Goal: Task Accomplishment & Management: Use online tool/utility

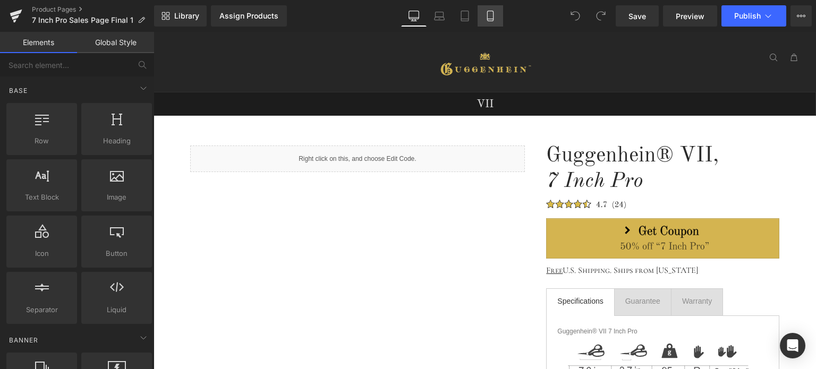
click at [489, 16] on icon at bounding box center [490, 16] width 11 height 11
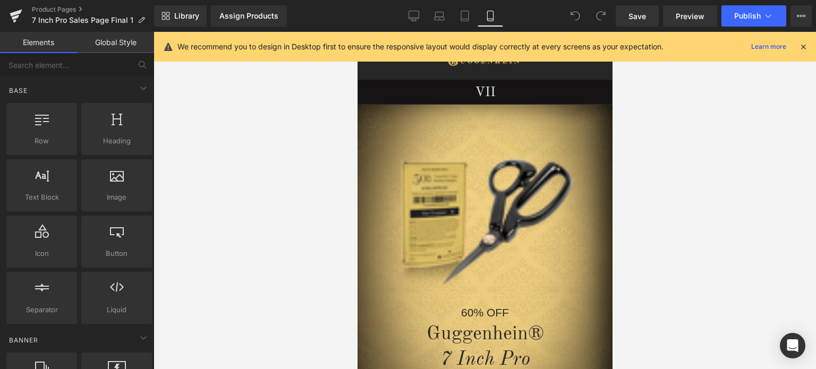
click at [806, 47] on icon at bounding box center [804, 47] width 10 height 10
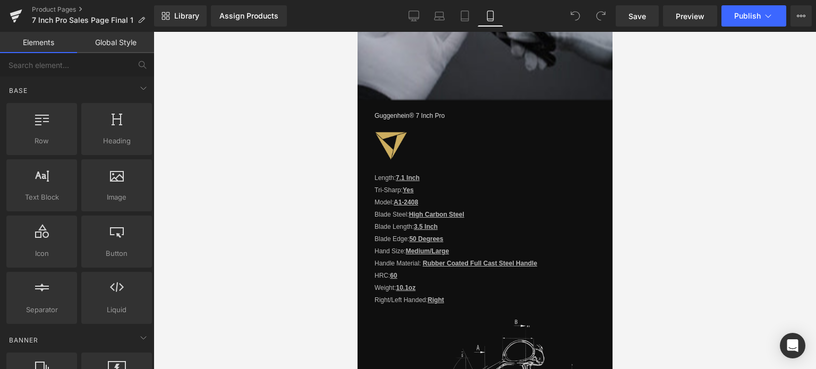
scroll to position [1052, 0]
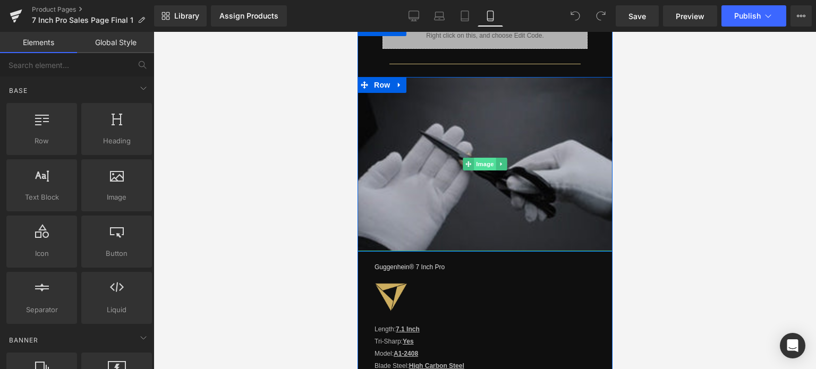
click at [480, 158] on span "Image" at bounding box center [485, 164] width 22 height 13
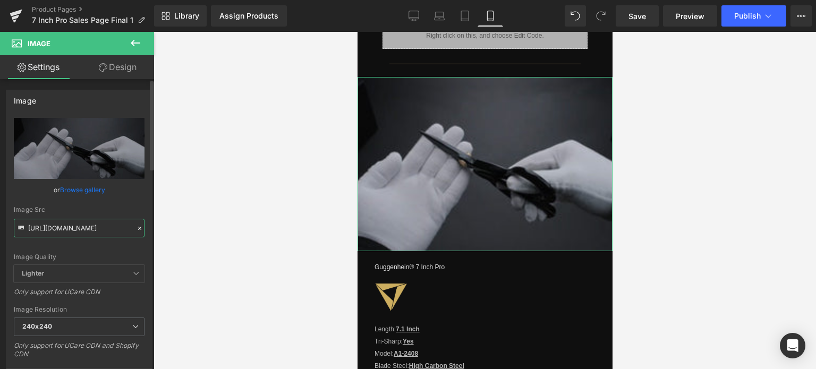
click at [71, 229] on input "[URL][DOMAIN_NAME]" at bounding box center [79, 228] width 131 height 19
paste input "1-3_20184253-7883-403a-9efc-16233728b43c.jpg?v=1758312627"
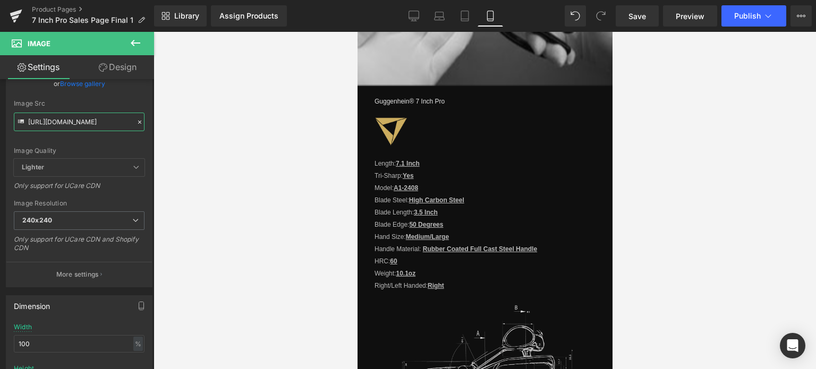
scroll to position [1249, 0]
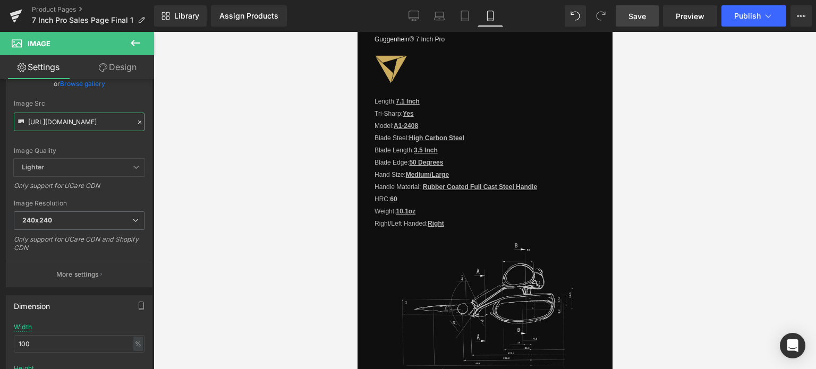
type input "[URL][DOMAIN_NAME]"
click at [639, 16] on span "Save" at bounding box center [638, 16] width 18 height 11
click at [64, 9] on link "Product Pages" at bounding box center [93, 9] width 122 height 9
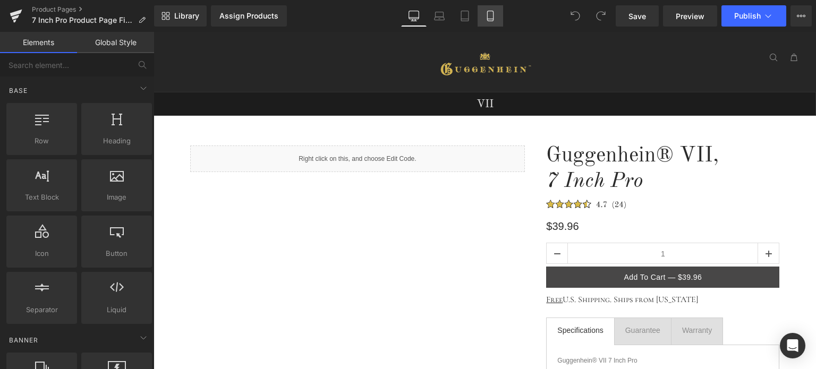
click at [493, 16] on icon at bounding box center [490, 16] width 11 height 11
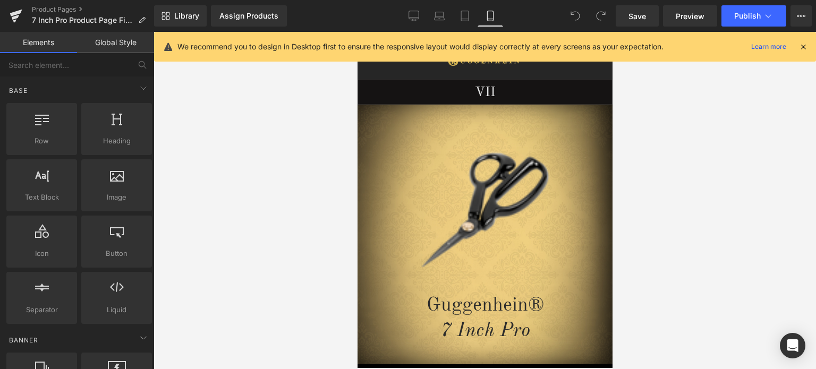
click at [799, 47] on icon at bounding box center [804, 47] width 10 height 10
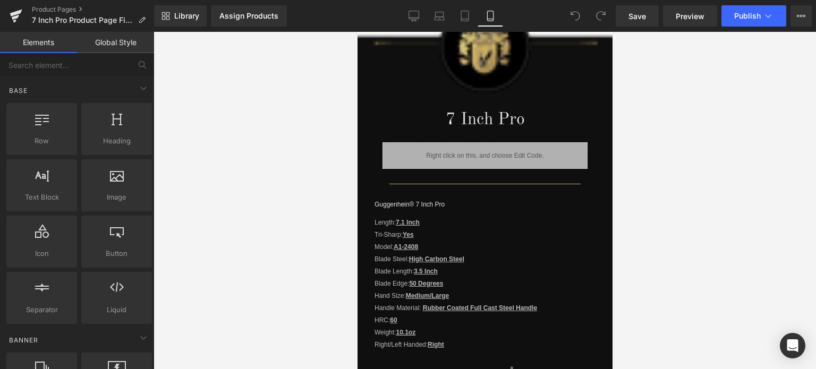
scroll to position [840, 0]
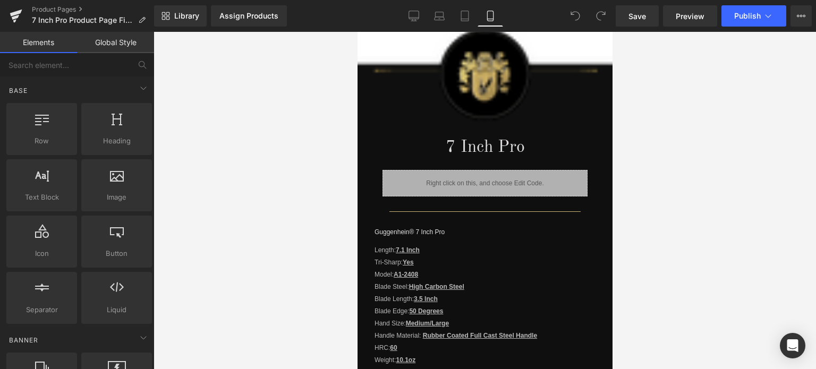
drag, startPoint x: 608, startPoint y: 61, endPoint x: 978, endPoint y: 209, distance: 398.5
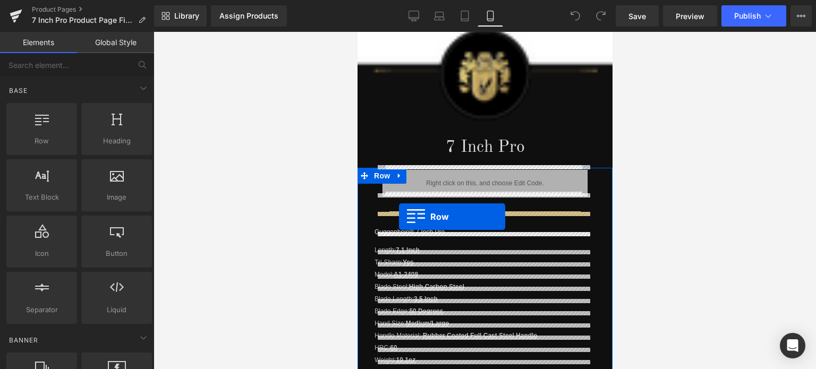
drag, startPoint x: 414, startPoint y: 158, endPoint x: 399, endPoint y: 217, distance: 60.8
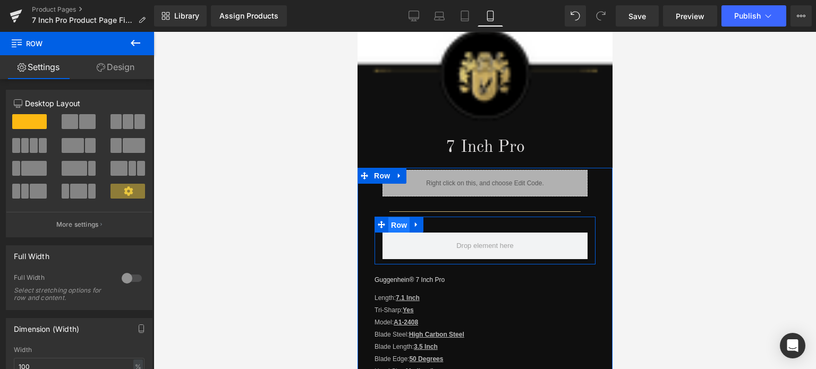
click at [400, 220] on span "Row" at bounding box center [398, 225] width 21 height 16
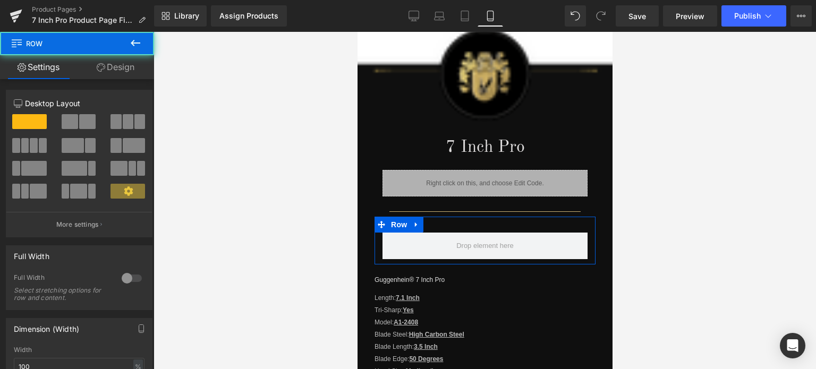
click at [115, 67] on link "Design" at bounding box center [115, 67] width 77 height 24
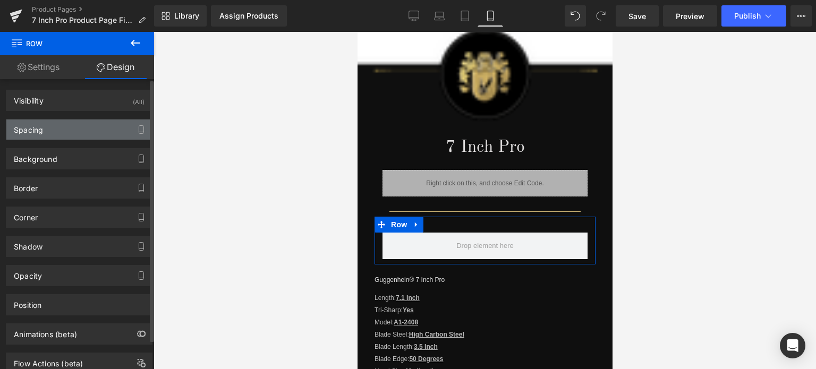
click at [55, 126] on div "Spacing" at bounding box center [79, 130] width 146 height 20
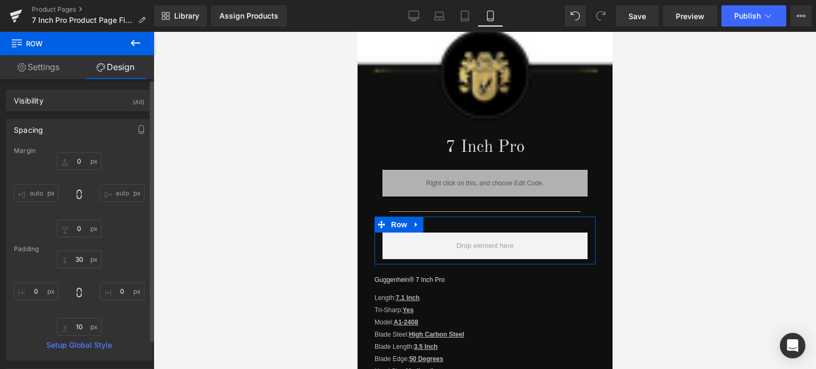
click at [38, 129] on div "Spacing" at bounding box center [28, 127] width 29 height 15
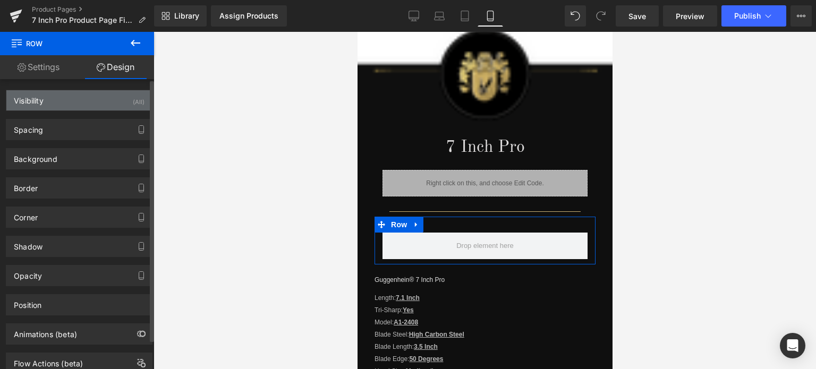
click at [72, 108] on div "Visibility (All)" at bounding box center [79, 100] width 146 height 20
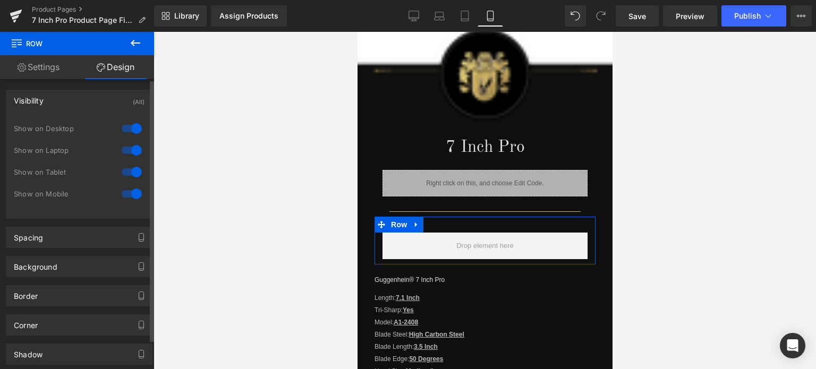
click at [130, 129] on div at bounding box center [132, 128] width 26 height 17
click at [136, 153] on div at bounding box center [132, 150] width 26 height 17
click at [133, 171] on div at bounding box center [132, 172] width 26 height 17
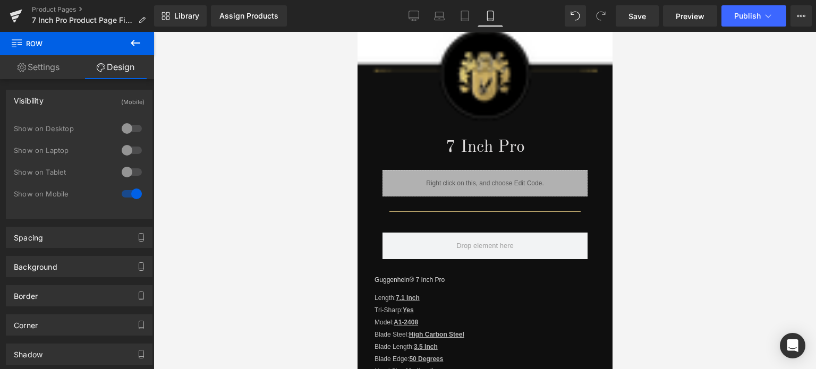
click at [138, 46] on icon at bounding box center [135, 43] width 13 height 13
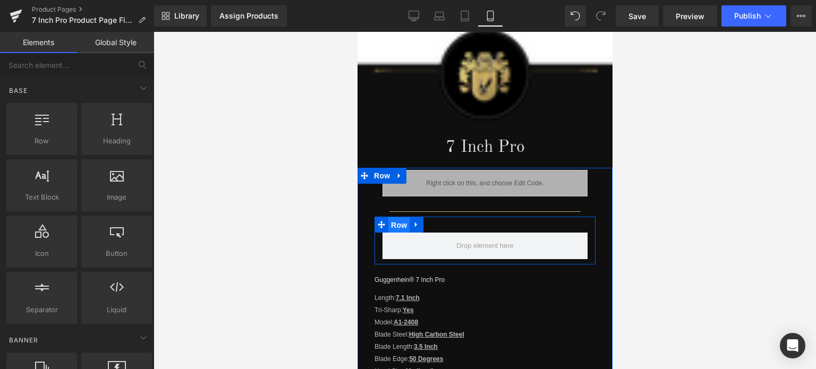
click at [396, 221] on span "Row" at bounding box center [398, 225] width 21 height 16
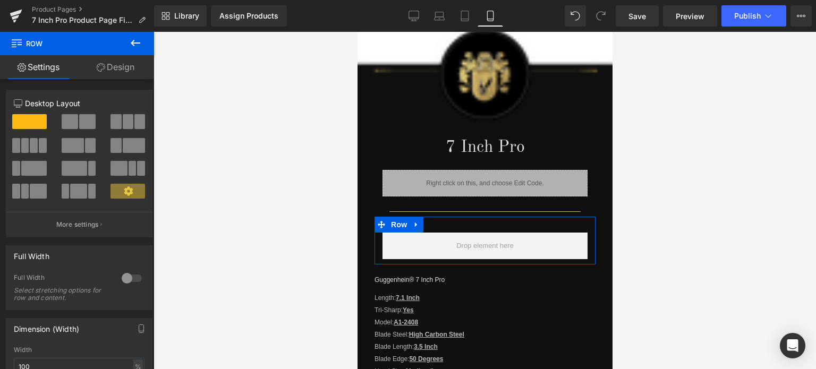
click at [119, 280] on div at bounding box center [132, 278] width 26 height 17
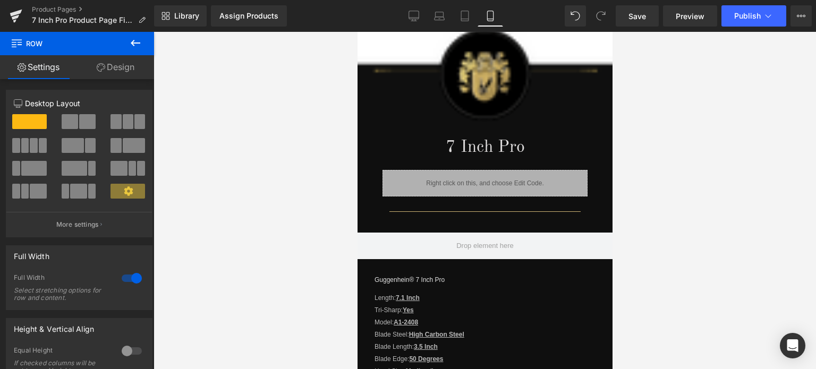
drag, startPoint x: 135, startPoint y: 46, endPoint x: 130, endPoint y: 41, distance: 6.4
click at [135, 46] on icon at bounding box center [135, 43] width 13 height 13
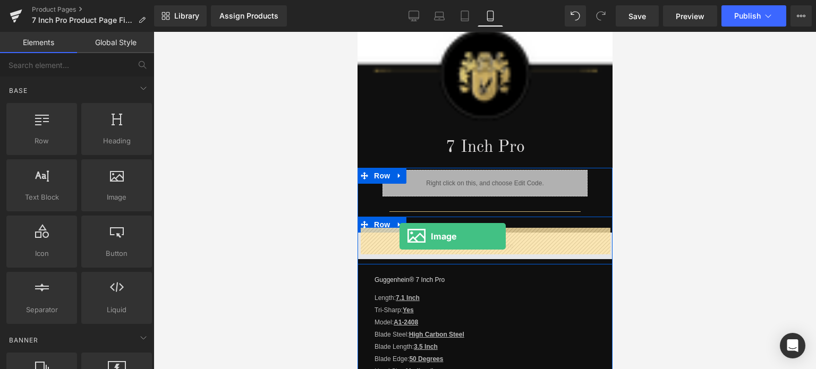
drag, startPoint x: 499, startPoint y: 220, endPoint x: 400, endPoint y: 238, distance: 100.6
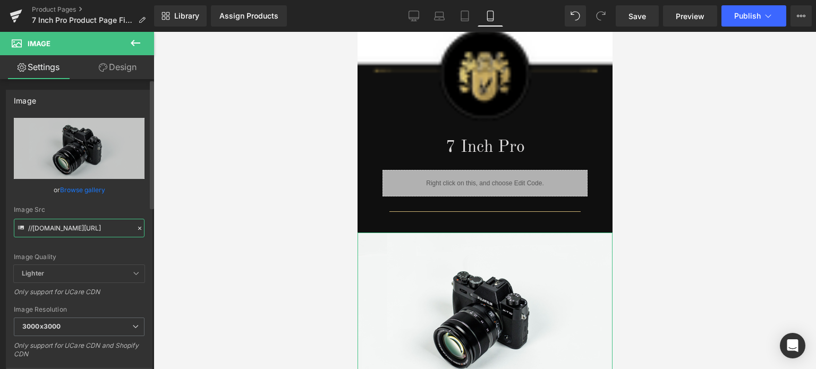
click at [73, 228] on input "//d1um8515vdn9kb.cloudfront.net/images/parallax.jpg" at bounding box center [79, 228] width 131 height 19
paste input "[URL][DOMAIN_NAME]"
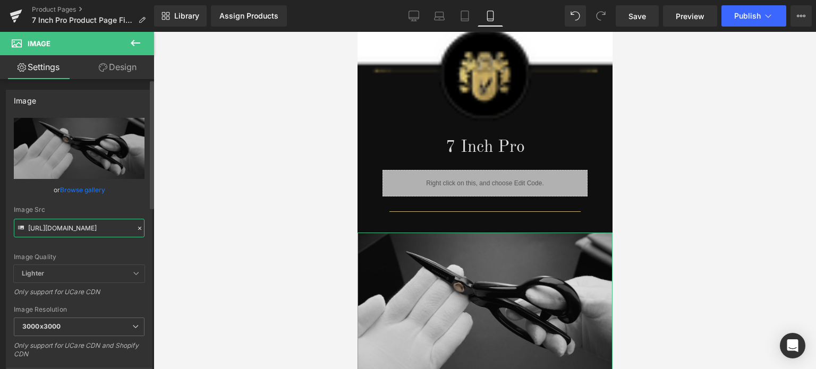
type input "https://cdn.shopify.com/s/files/1/0566/0963/6442/files/1-3_20184253-7883-403a-9…"
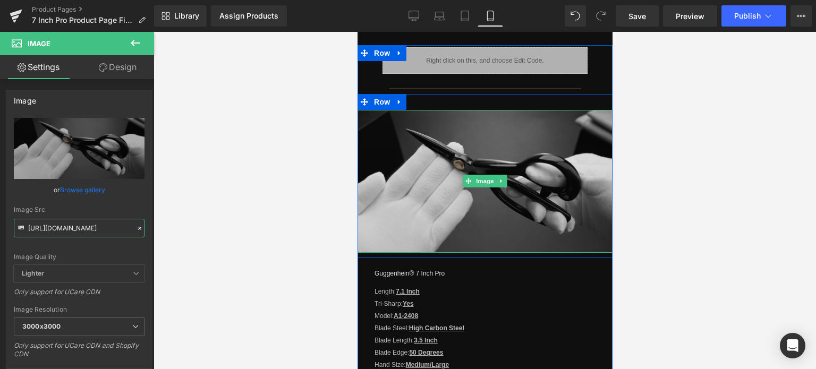
scroll to position [1000, 0]
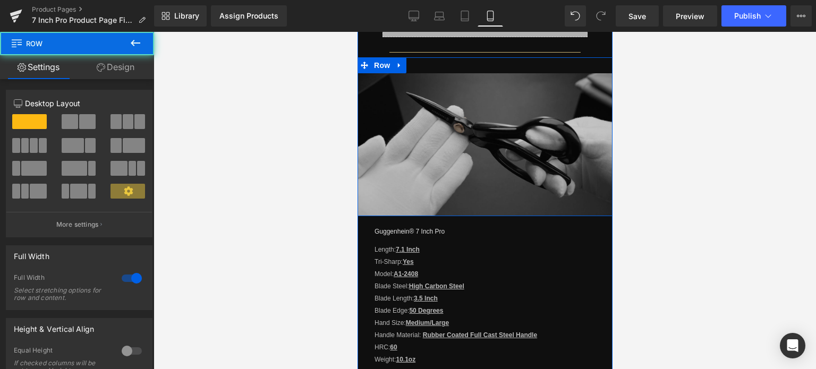
drag, startPoint x: 489, startPoint y: 217, endPoint x: 1002, endPoint y: 258, distance: 514.5
click at [489, 212] on div "Image Row" at bounding box center [484, 136] width 255 height 159
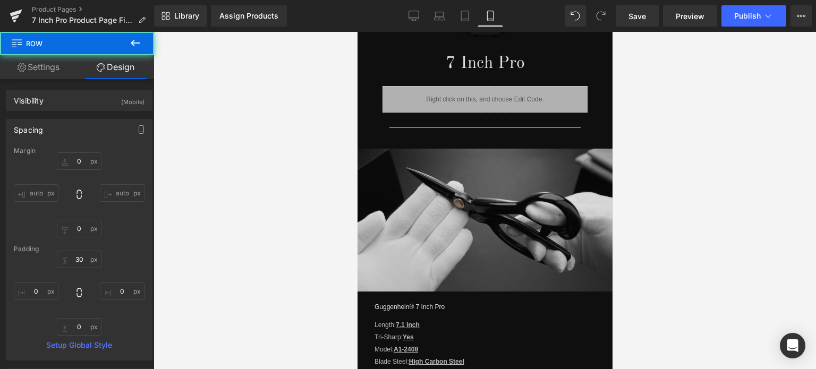
scroll to position [893, 0]
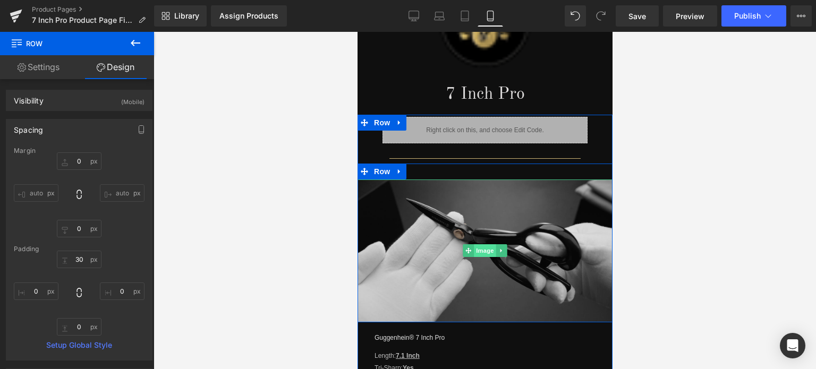
click at [476, 245] on span "Image" at bounding box center [485, 250] width 22 height 13
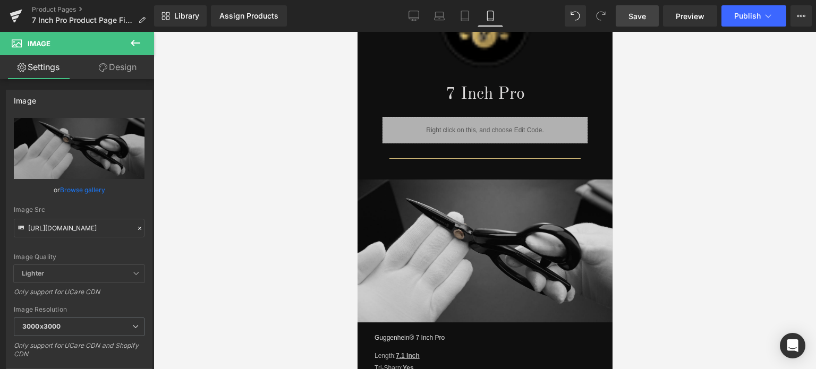
click at [646, 16] on span "Save" at bounding box center [638, 16] width 18 height 11
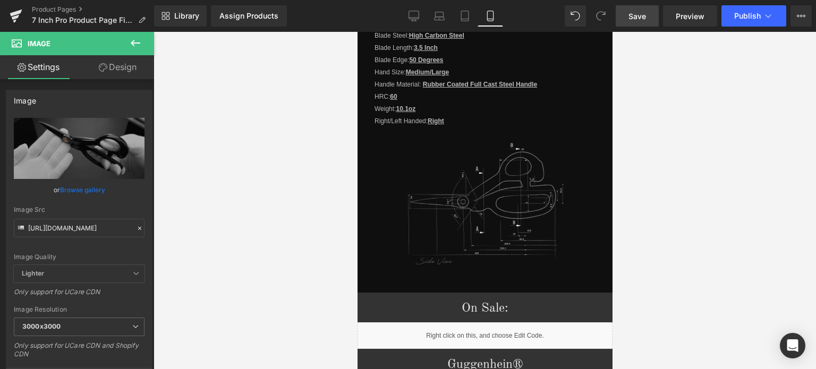
scroll to position [1090, 0]
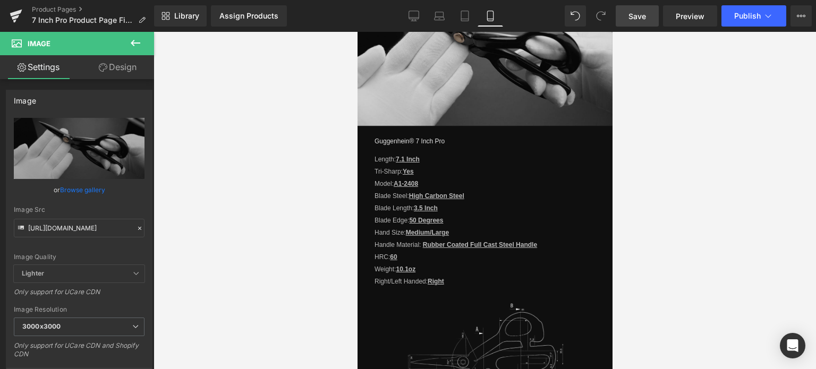
drag, startPoint x: 609, startPoint y: 195, endPoint x: 998, endPoint y: 219, distance: 390.3
click at [642, 16] on span "Save" at bounding box center [638, 16] width 18 height 11
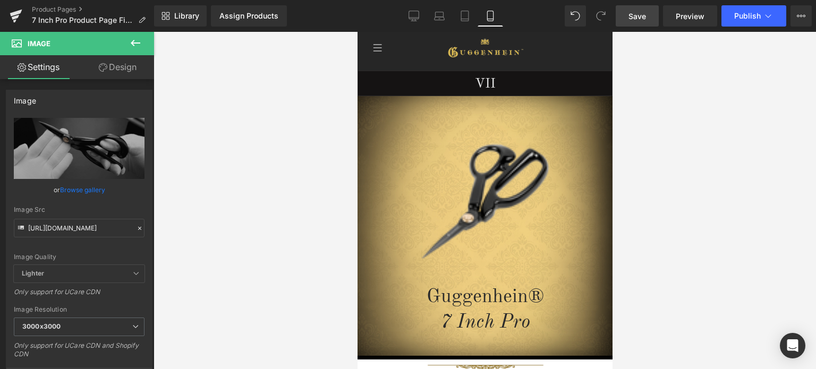
scroll to position [0, 0]
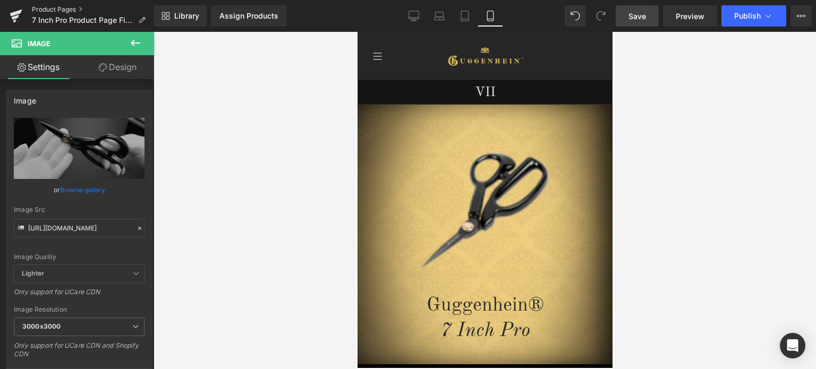
click at [56, 8] on link "Product Pages" at bounding box center [93, 9] width 122 height 9
